Goal: Task Accomplishment & Management: Manage account settings

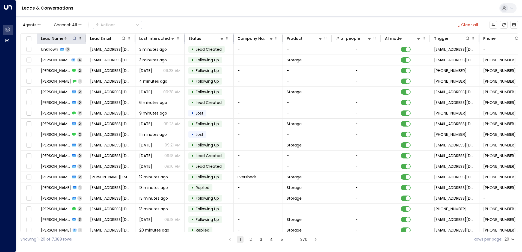
click at [74, 40] on icon at bounding box center [74, 38] width 4 height 4
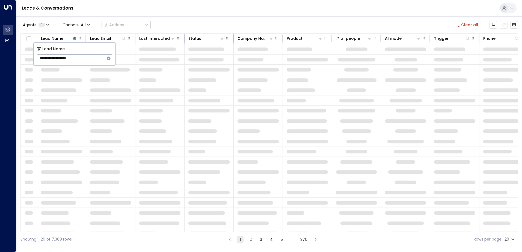
type input "**********"
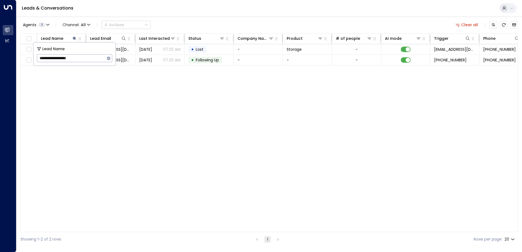
click at [204, 88] on div "Lead Name Lead Email Last Interacted Status Company Name Product # of people AI…" at bounding box center [269, 132] width 498 height 199
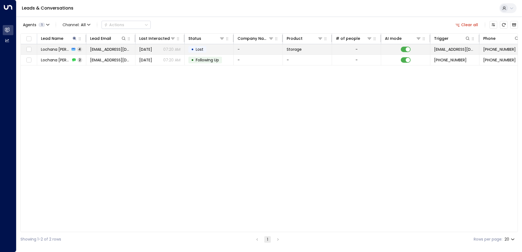
click at [139, 53] on td "[DATE] 07:20 AM" at bounding box center [159, 49] width 49 height 10
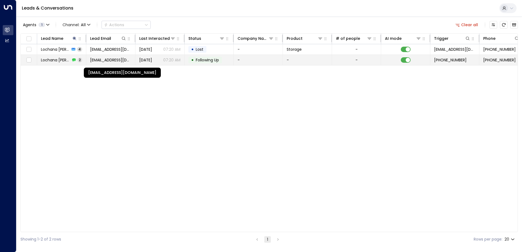
click at [114, 58] on span "[EMAIL_ADDRESS][DOMAIN_NAME]" at bounding box center [110, 59] width 41 height 5
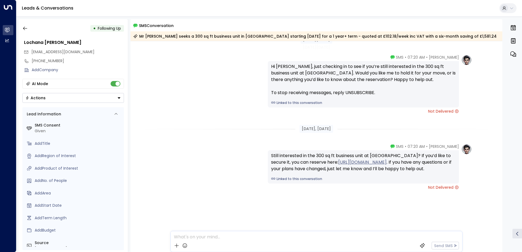
scroll to position [17, 0]
